Goal: Communication & Community: Share content

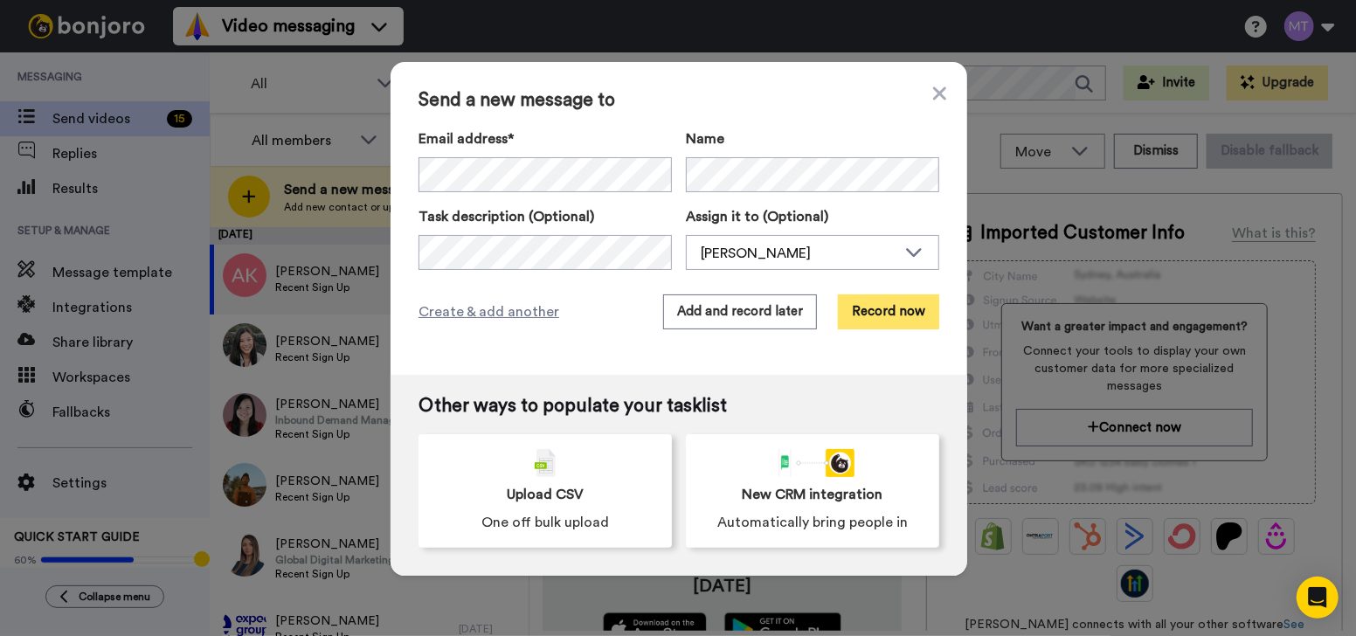
click at [847, 309] on button "Record now" at bounding box center [888, 311] width 101 height 35
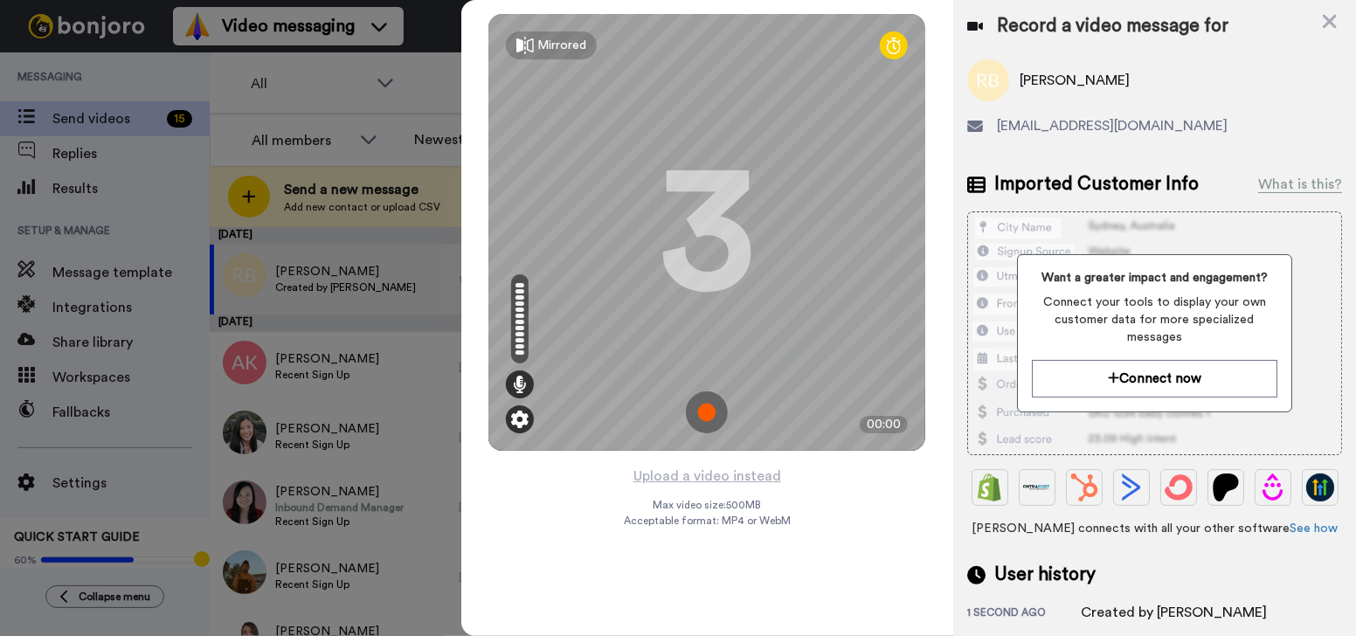
click at [519, 421] on img at bounding box center [519, 419] width 17 height 17
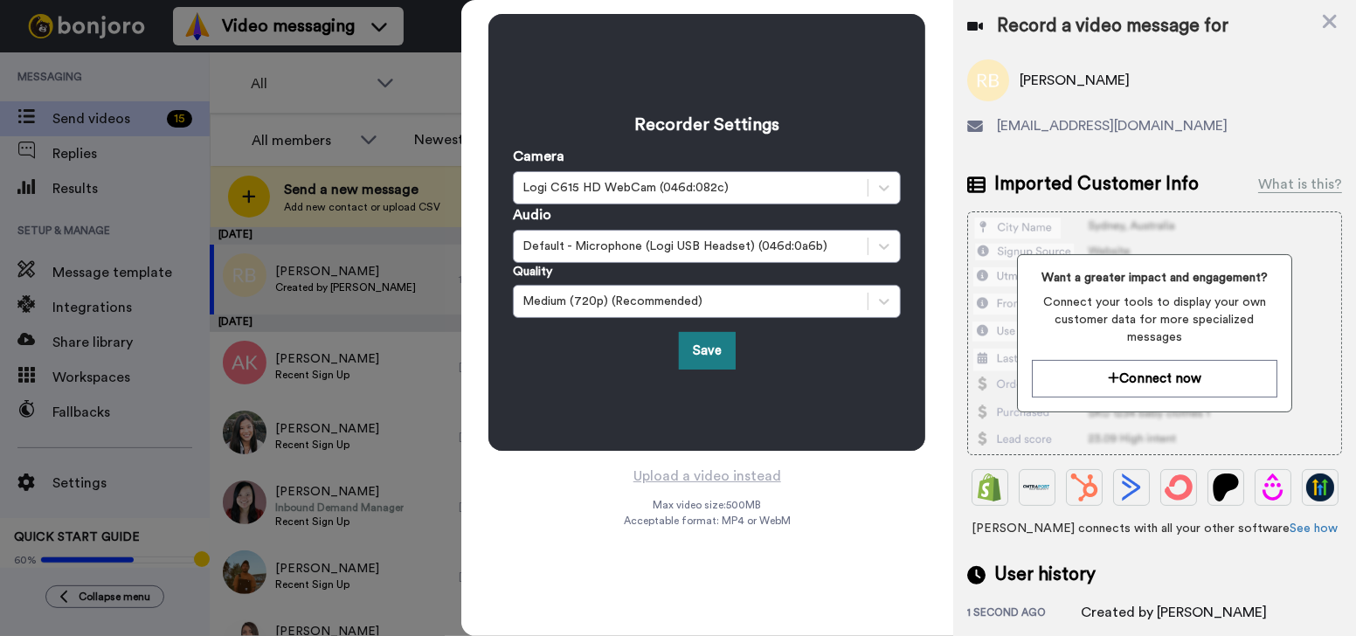
click at [689, 346] on button "Save" at bounding box center [707, 351] width 57 height 38
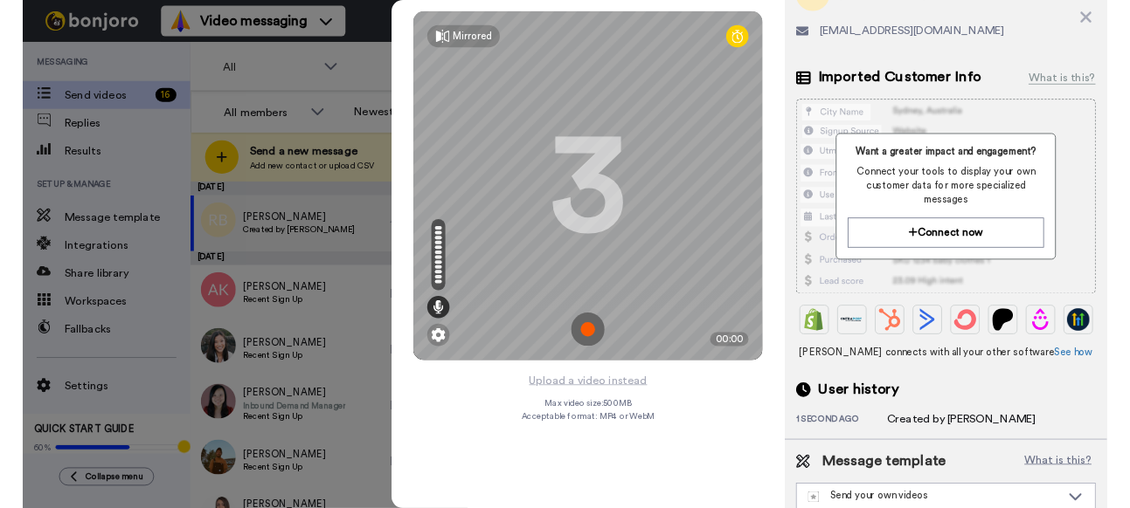
scroll to position [148, 0]
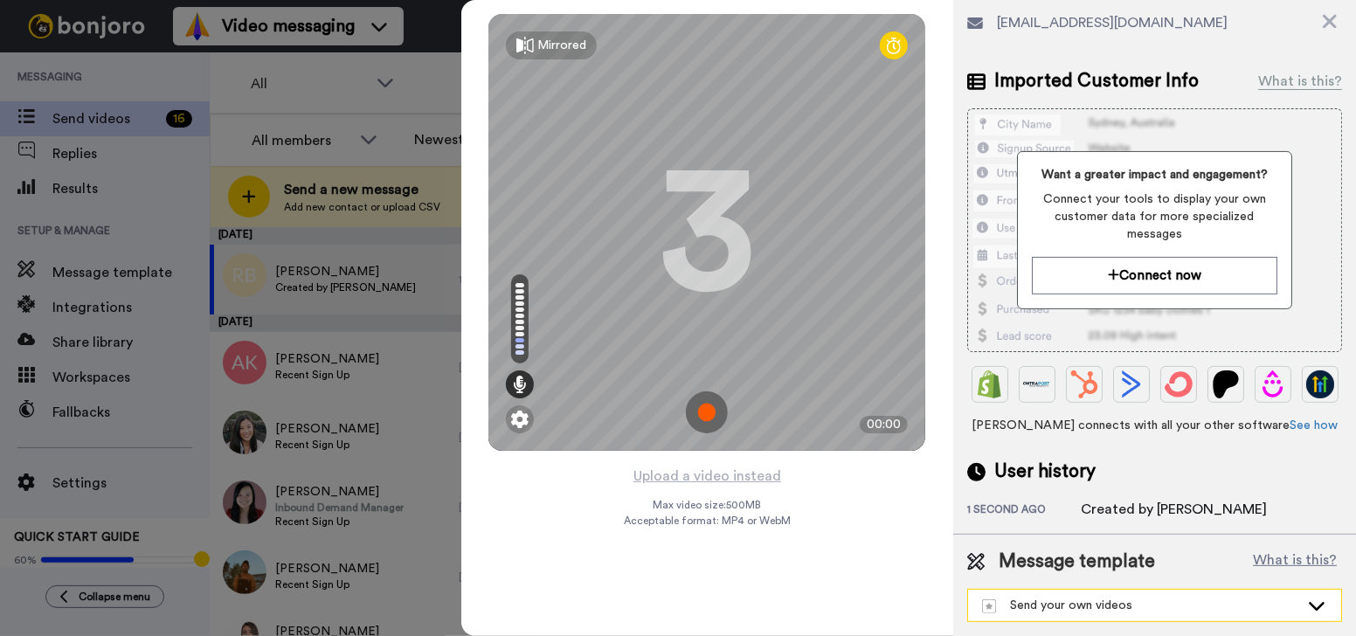
click at [1166, 611] on div "Send your own videos" at bounding box center [1140, 605] width 317 height 17
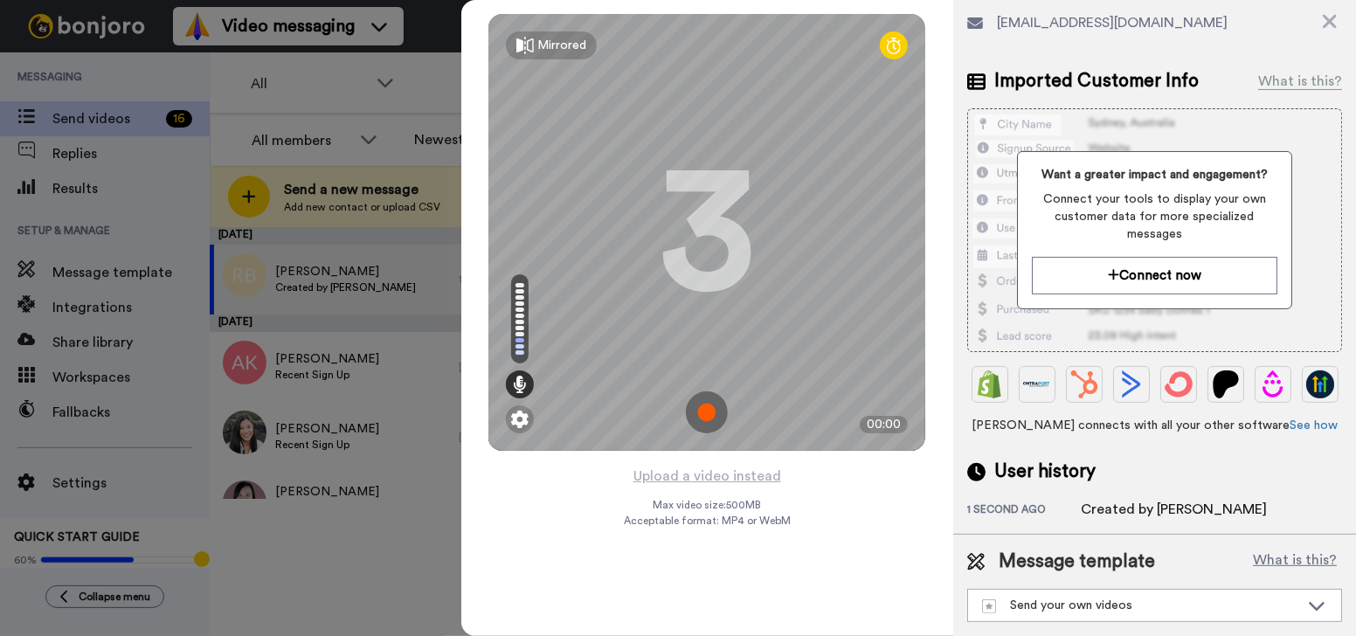
scroll to position [147, 0]
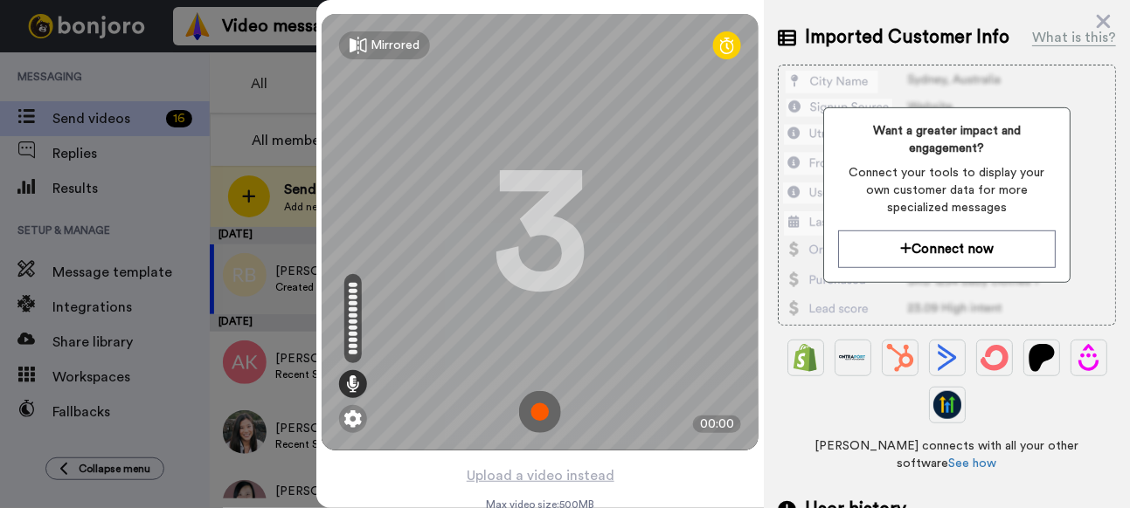
click at [525, 404] on img at bounding box center [540, 412] width 42 height 42
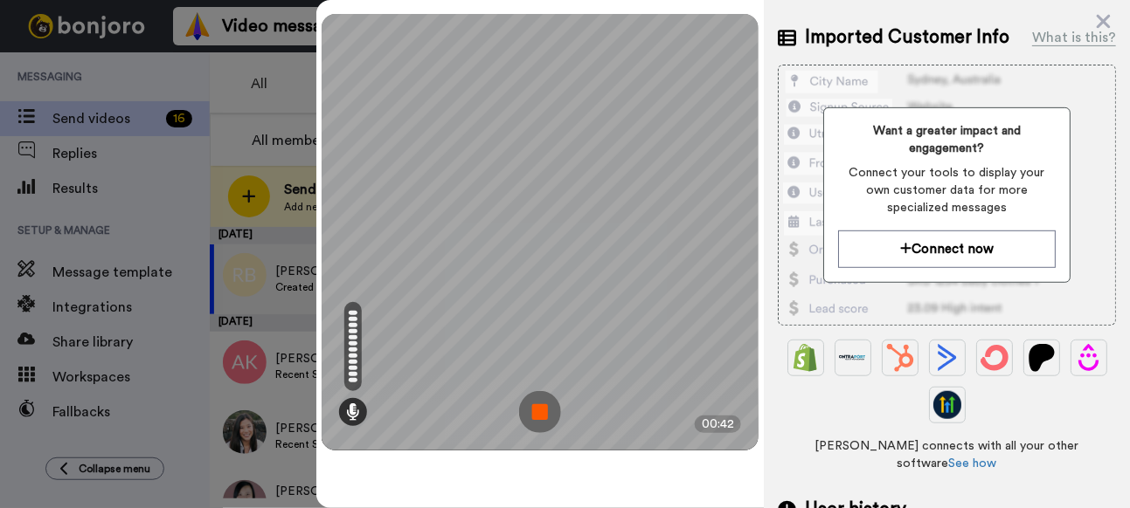
click at [536, 409] on img at bounding box center [540, 412] width 42 height 42
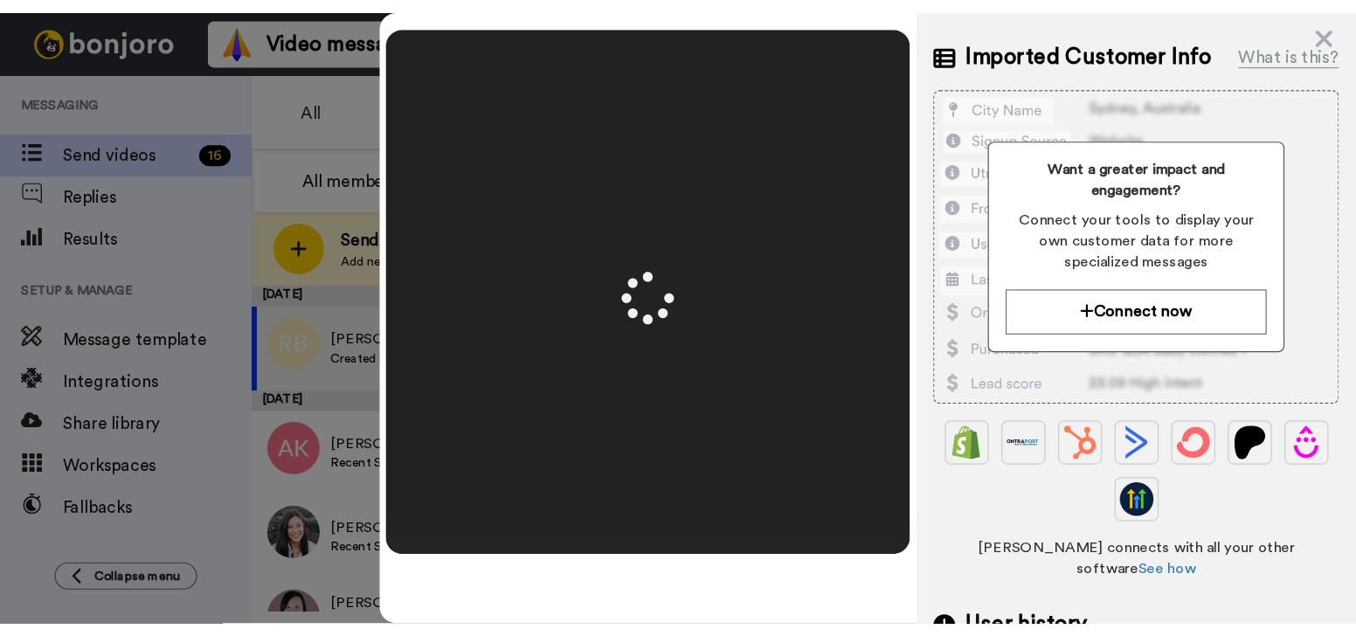
scroll to position [0, 0]
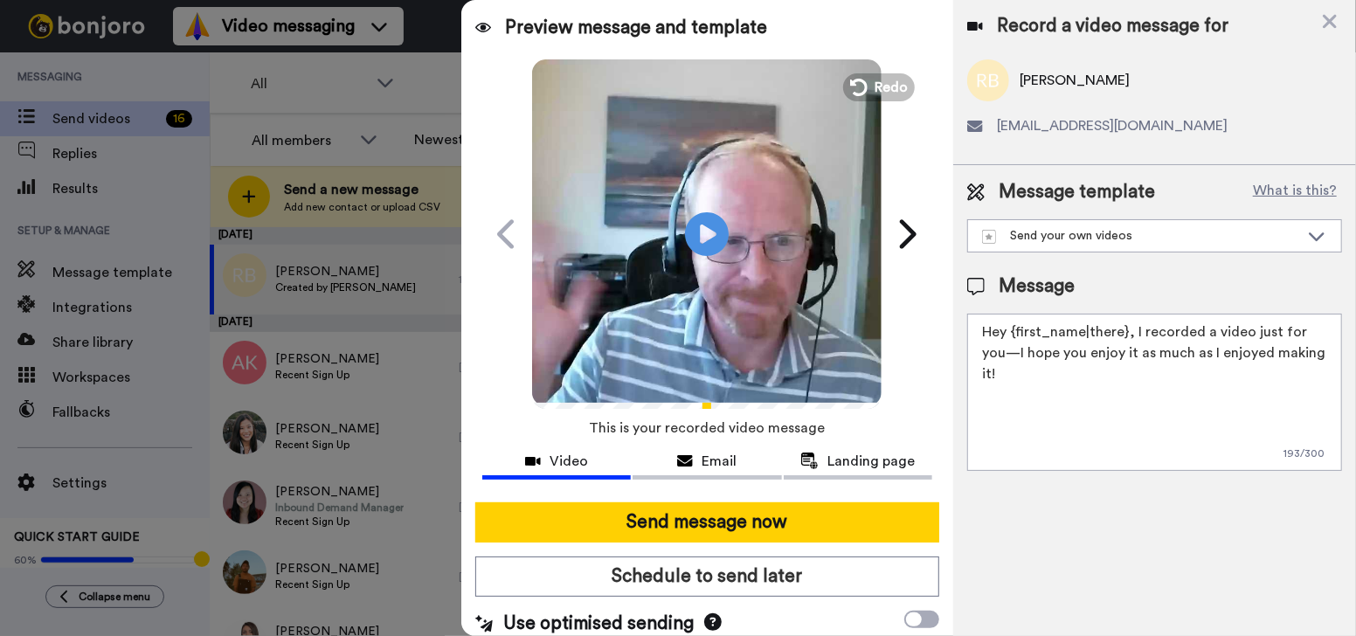
click at [1128, 334] on textarea "Hey {first_name|there}, I recorded a video just for you—I hope you enjoy it as …" at bounding box center [1154, 392] width 375 height 157
paste textarea "[URL][DOMAIN_NAME]"
click at [1102, 378] on textarea "Hey {first_name|there}, I recorded a video just for you—I hope you enjoy it as …" at bounding box center [1154, 392] width 375 height 157
click at [1092, 367] on textarea "Hey {first_name|there}, I recorded a video just for you—I hope you enjoy it as …" at bounding box center [1154, 392] width 375 height 157
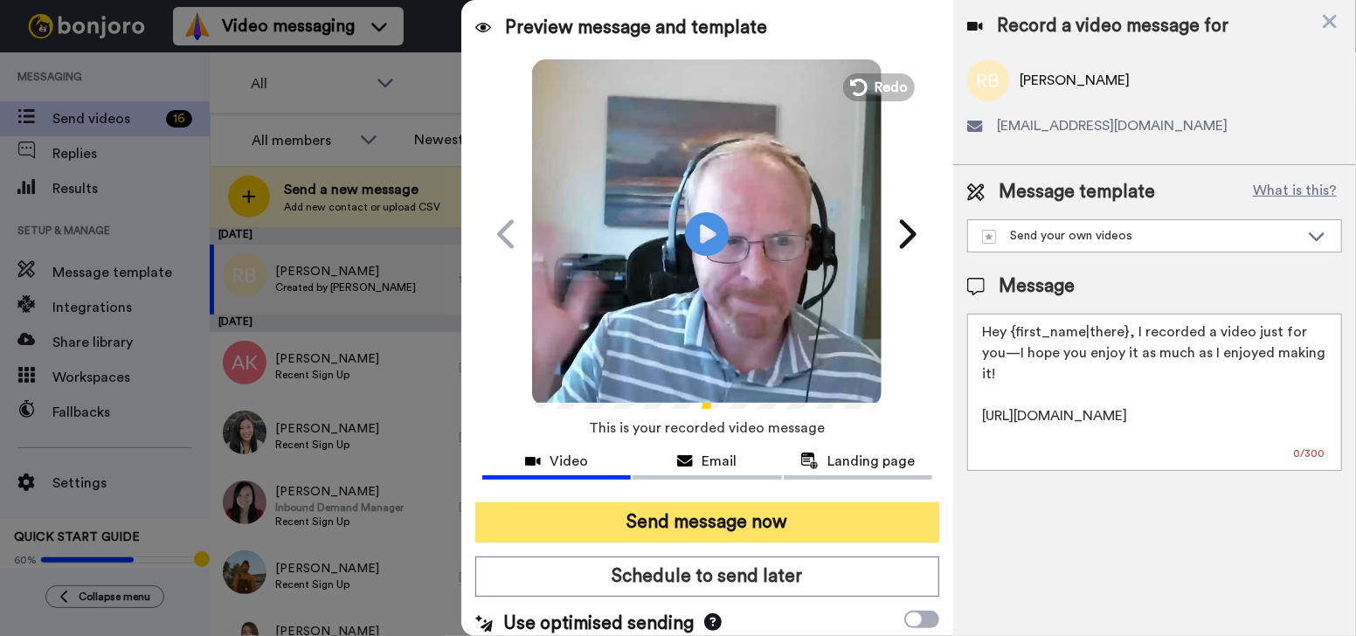
type textarea "Hey {first_name|there}, I recorded a video just for you—I hope you enjoy it as …"
click at [661, 517] on button "Send message now" at bounding box center [707, 522] width 464 height 40
